Goal: Information Seeking & Learning: Learn about a topic

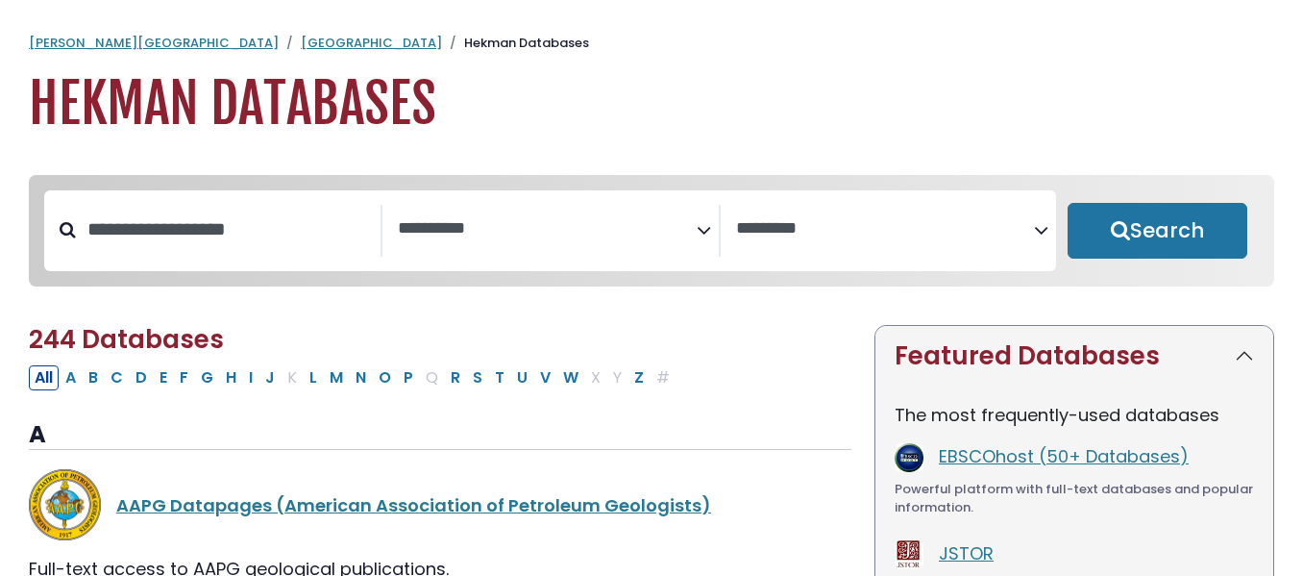
select select "Database Subject Filter"
select select "Database Vendors Filter"
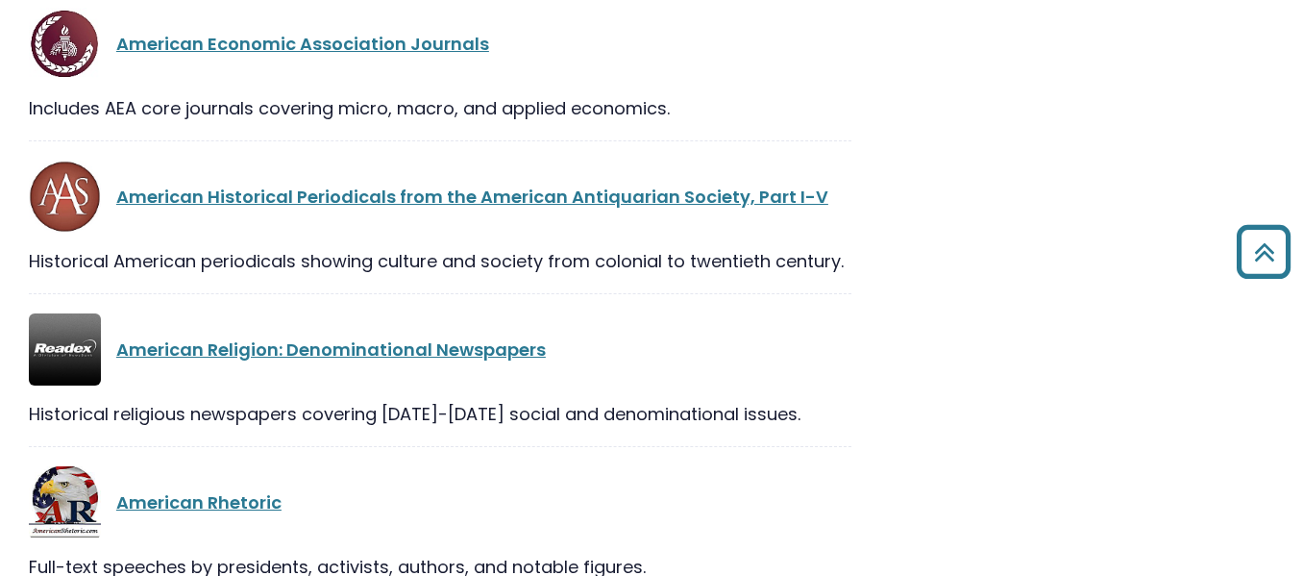
scroll to position [2331, 0]
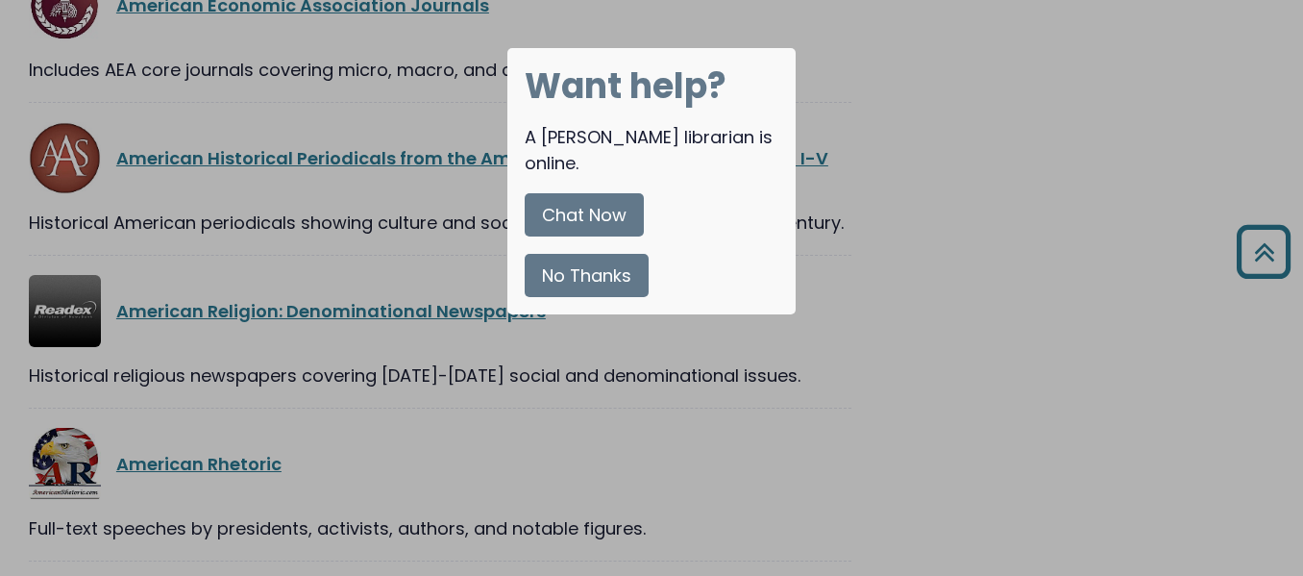
click at [604, 258] on button "No Thanks" at bounding box center [587, 275] width 124 height 43
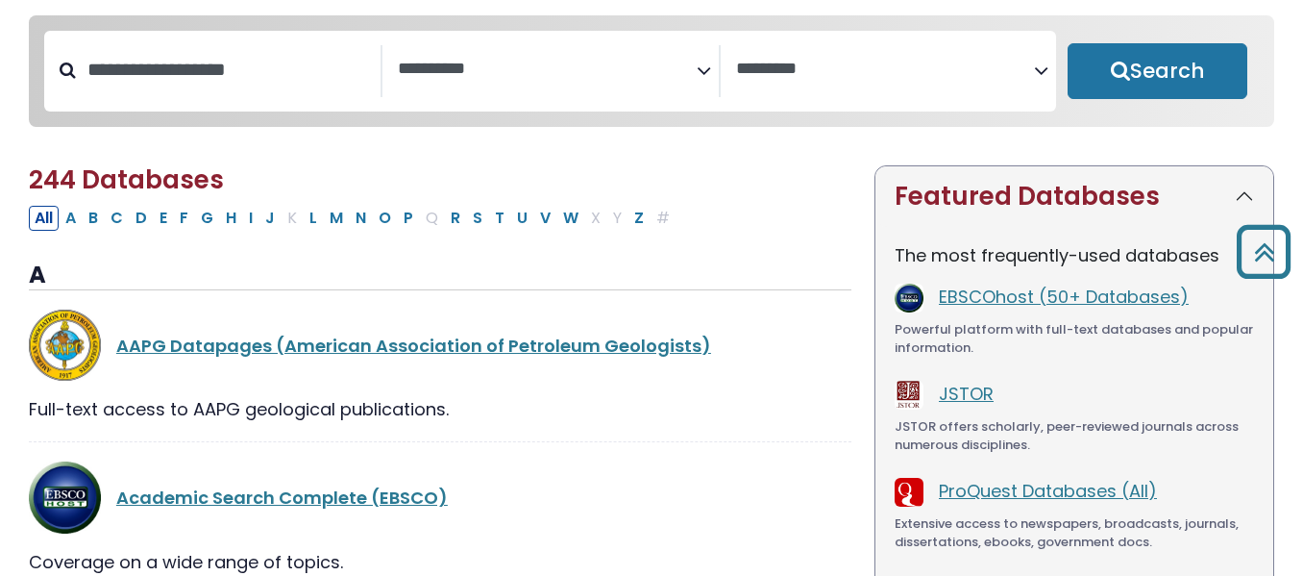
scroll to position [0, 0]
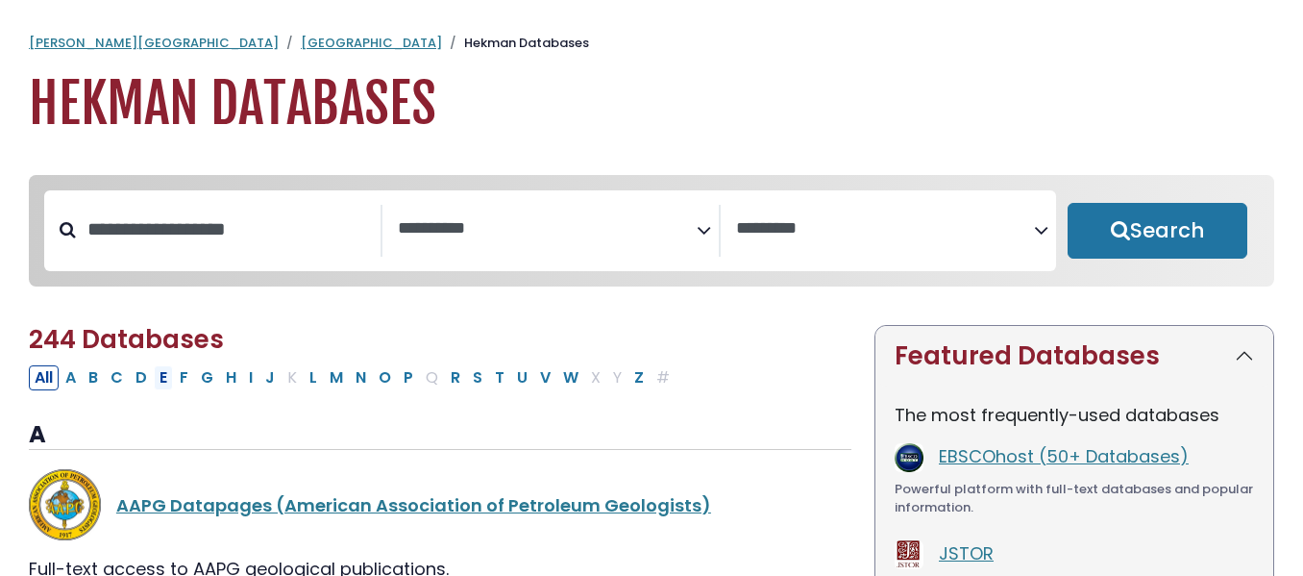
click at [169, 388] on button "E" at bounding box center [163, 377] width 19 height 25
select select "Database Subject Filter"
select select "Database Vendors Filter"
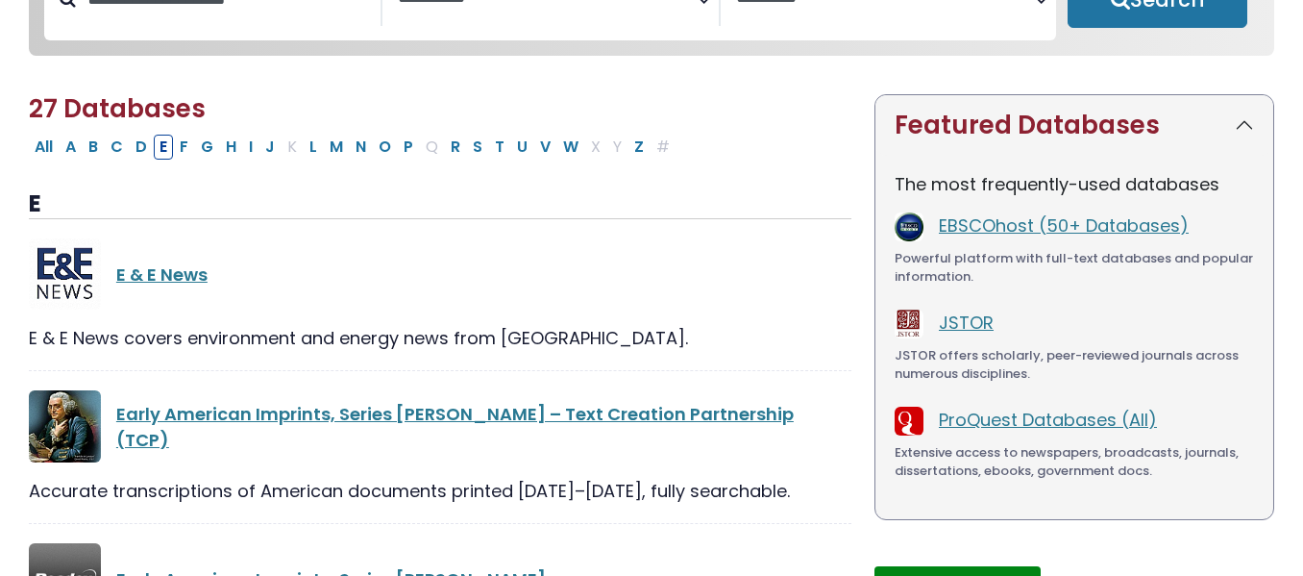
scroll to position [243, 0]
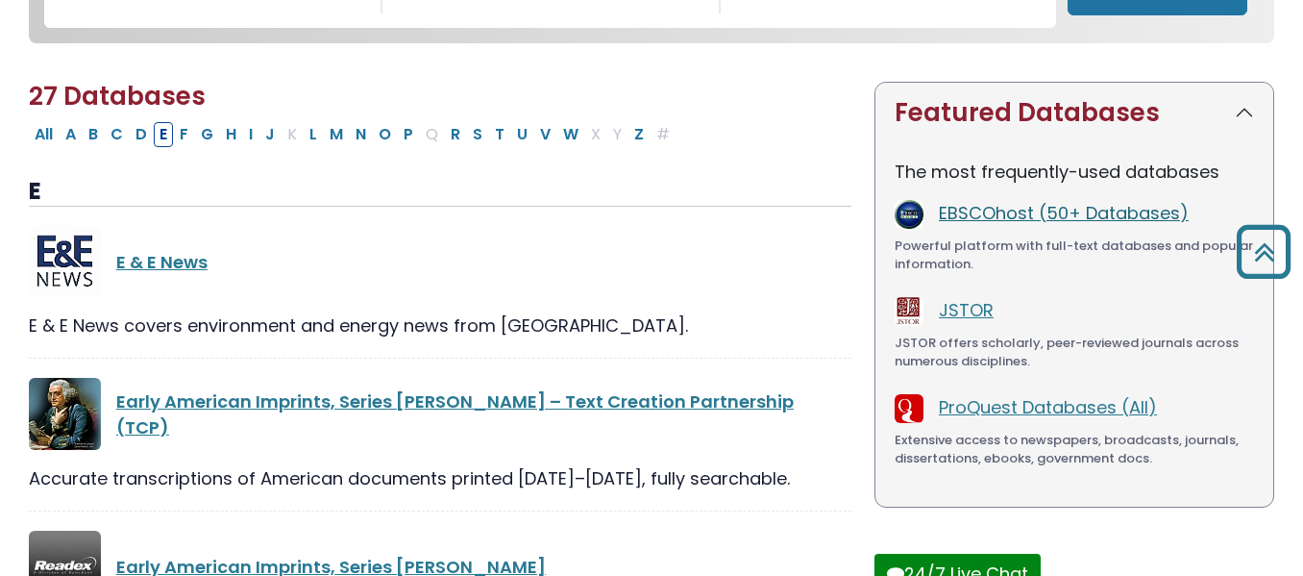
click at [1059, 217] on link "EBSCOhost (50+ Databases)" at bounding box center [1064, 213] width 250 height 24
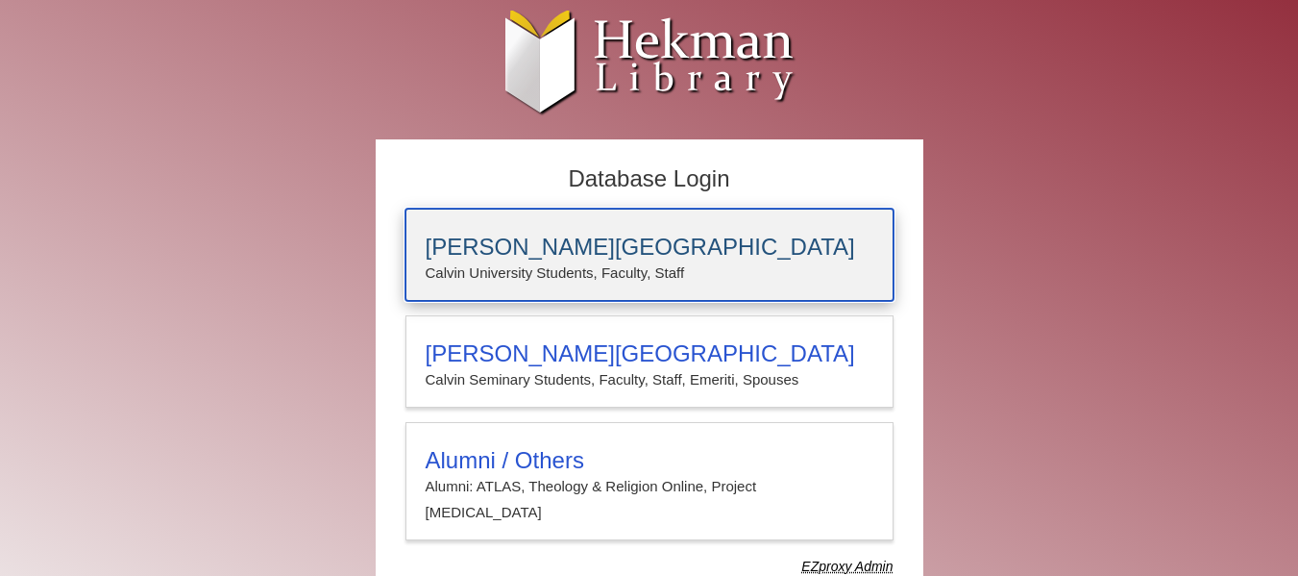
click at [701, 268] on p "Calvin University Students, Faculty, Staff" at bounding box center [650, 272] width 448 height 25
